Goal: Navigation & Orientation: Find specific page/section

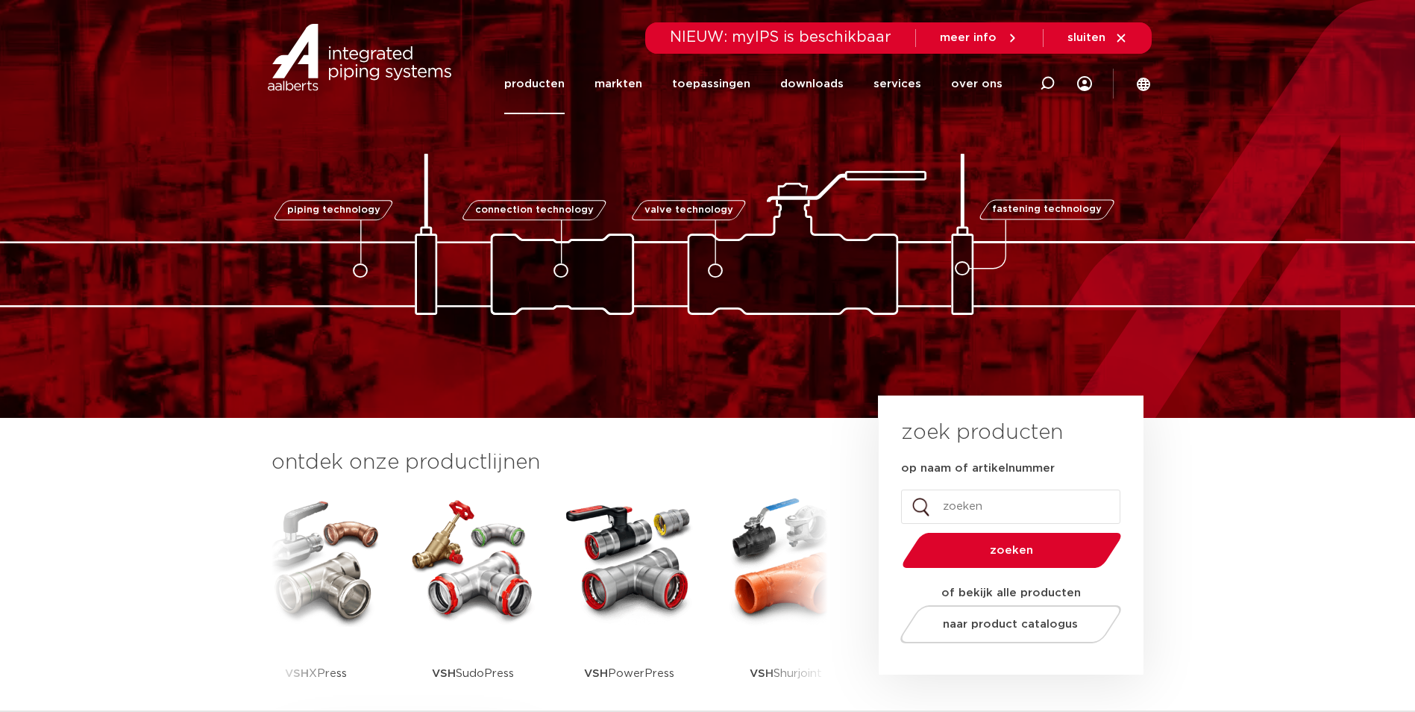
click at [545, 81] on link "producten" at bounding box center [534, 84] width 60 height 60
